Goal: Information Seeking & Learning: Learn about a topic

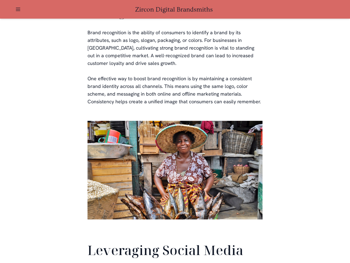
scroll to position [1289, 0]
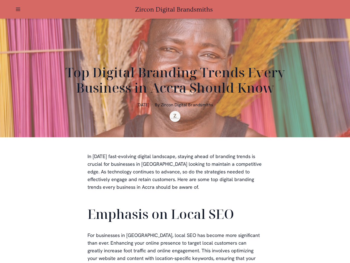
scroll to position [109, 0]
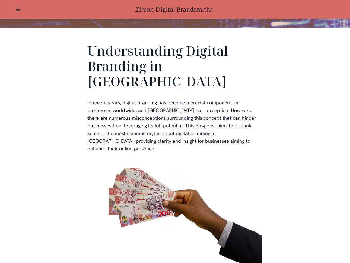
scroll to position [164, 0]
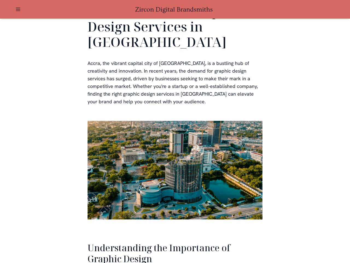
scroll to position [1124, 0]
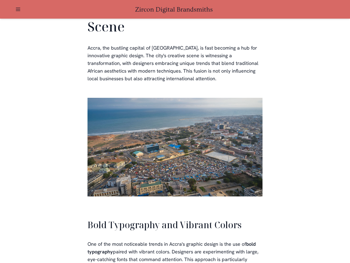
scroll to position [1239, 0]
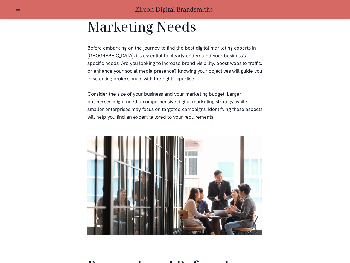
scroll to position [1303, 0]
